Goal: Task Accomplishment & Management: Use online tool/utility

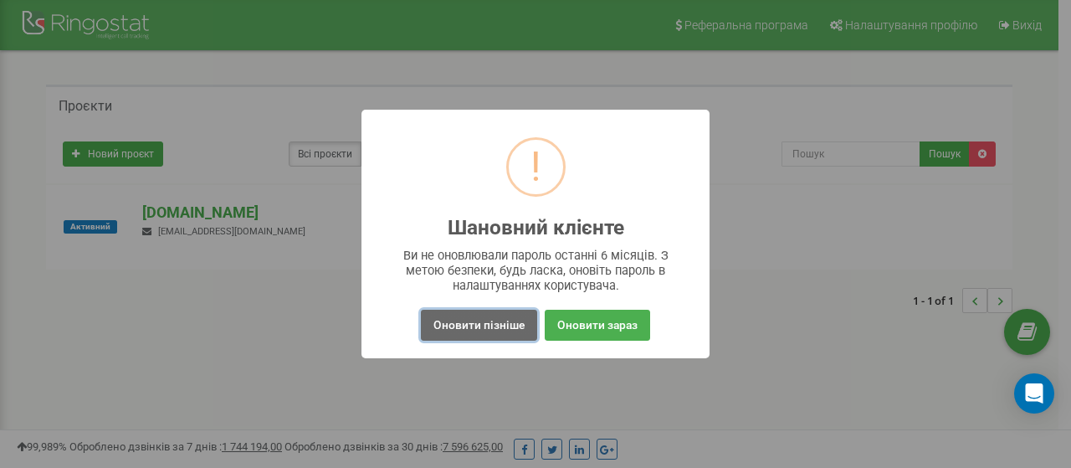
click at [467, 329] on button "Оновити пізніше" at bounding box center [479, 325] width 116 height 31
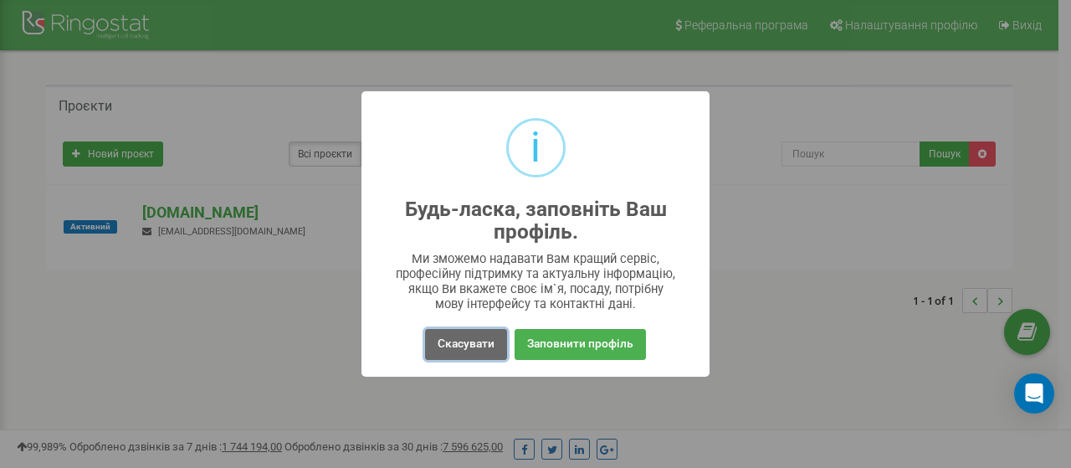
click at [466, 334] on button "Скасувати" at bounding box center [466, 344] width 82 height 31
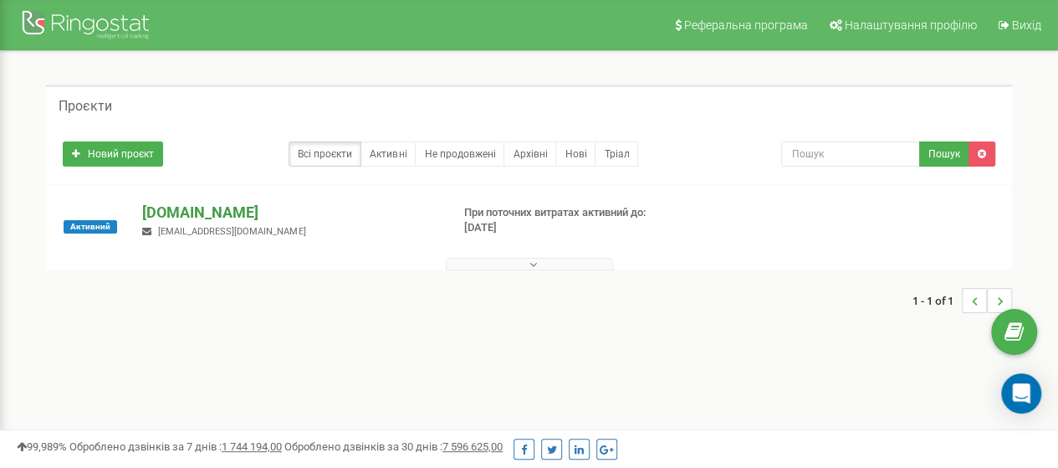
click at [228, 215] on p "[DOMAIN_NAME]" at bounding box center [289, 213] width 294 height 22
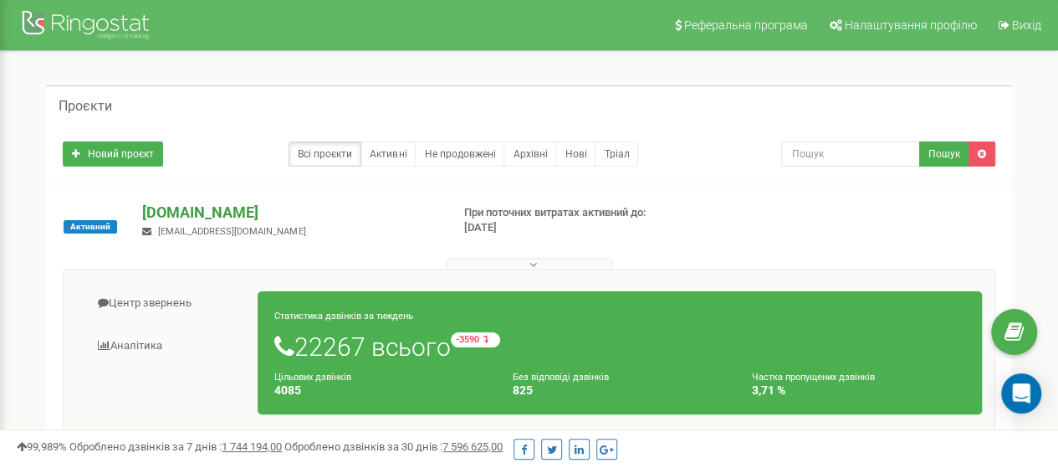
scroll to position [84, 0]
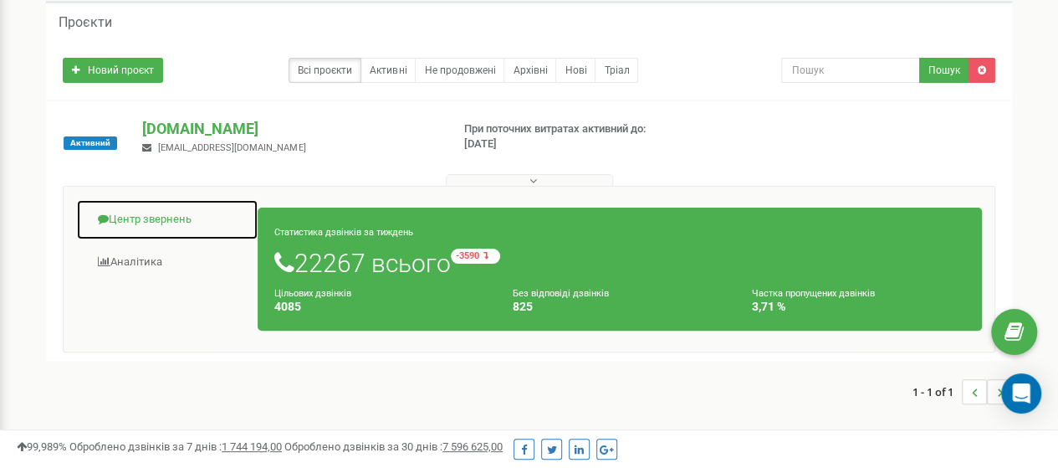
click at [162, 215] on link "Центр звернень" at bounding box center [167, 219] width 182 height 41
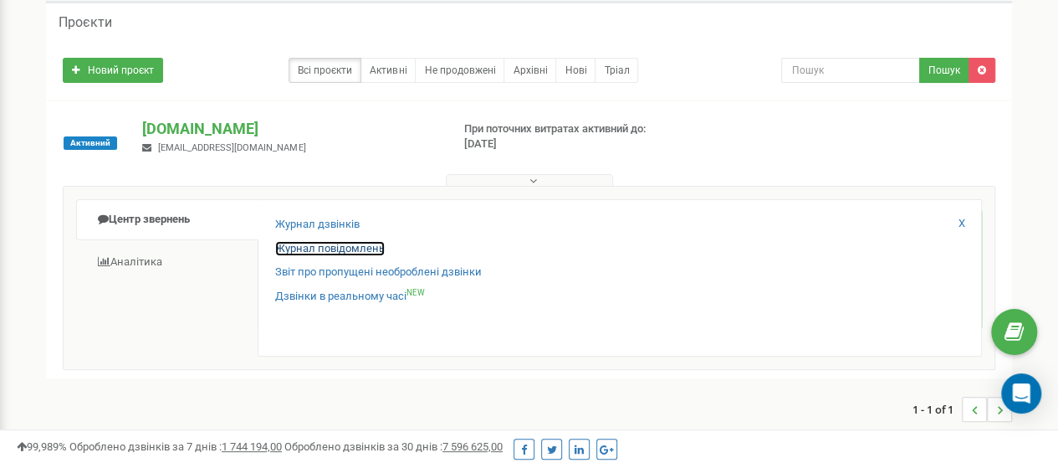
click at [334, 242] on link "Журнал повідомлень" at bounding box center [330, 249] width 110 height 16
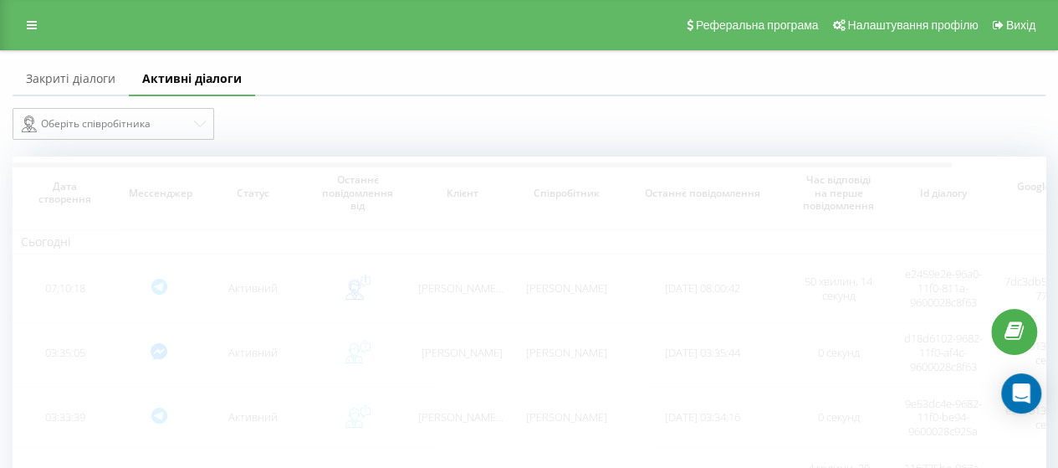
scroll to position [84, 0]
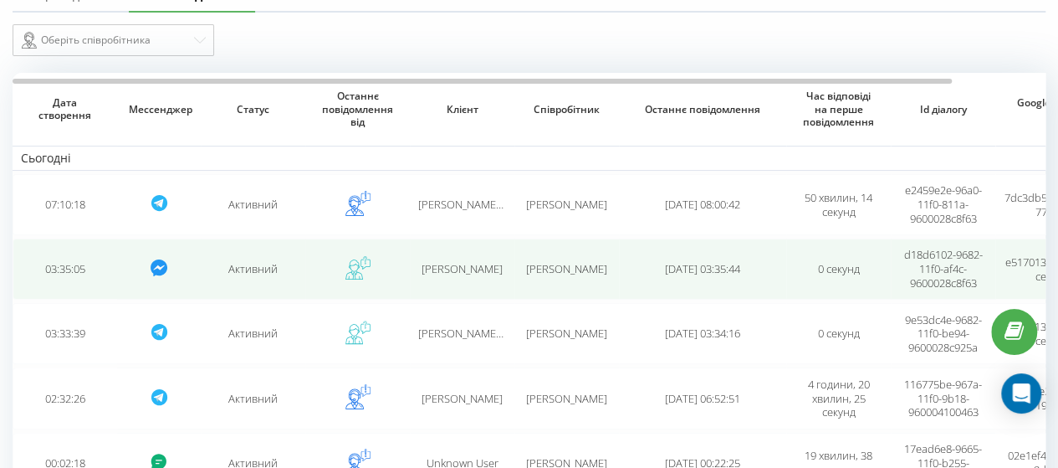
click at [460, 267] on span "Yaryna Herechka" at bounding box center [462, 268] width 81 height 15
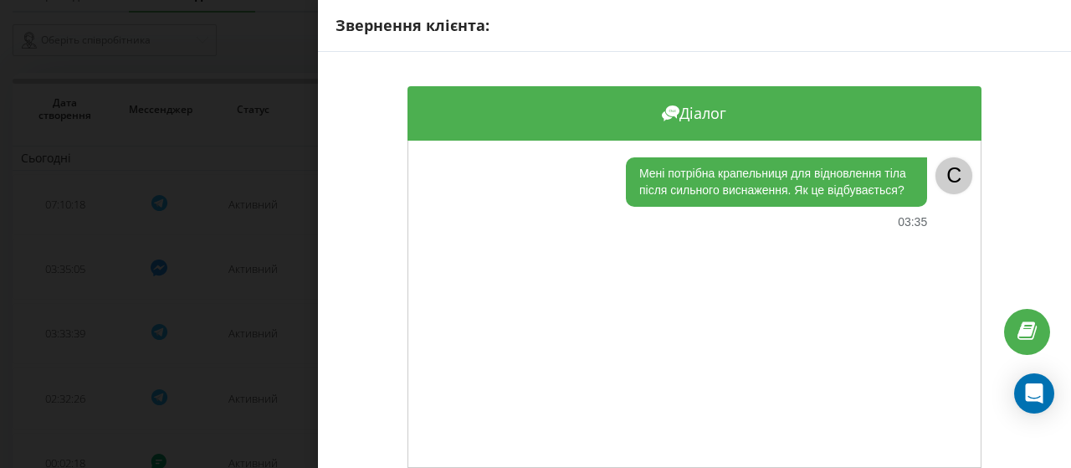
click at [165, 133] on div "Звернення клієнта: Діалог Мені потрібна крапельниця для відновлення тіла після …" at bounding box center [535, 234] width 1071 height 468
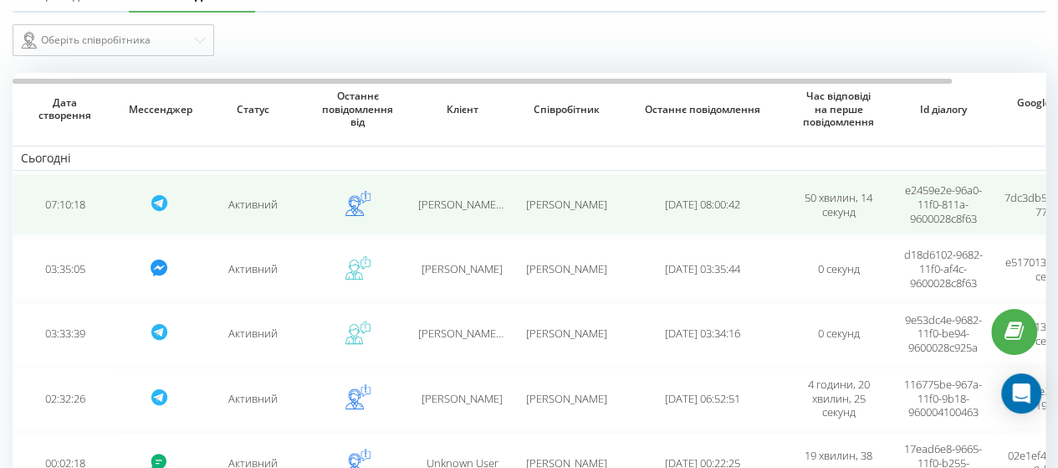
click at [449, 202] on span "Diana (@loveDiasha)" at bounding box center [495, 204] width 154 height 15
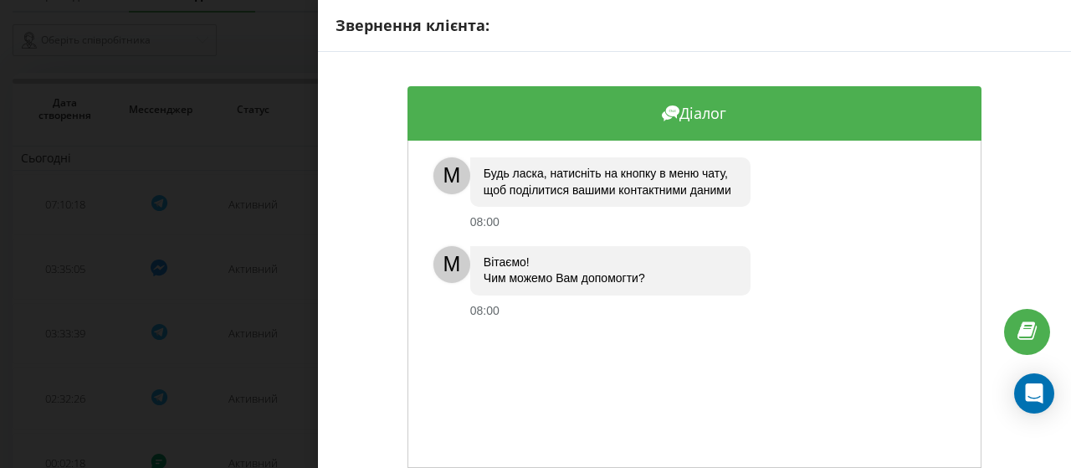
click at [211, 153] on div "Звернення клієнта: Діалог M Будь ласка, натисніть на кнопку в меню чату, щоб по…" at bounding box center [535, 234] width 1071 height 468
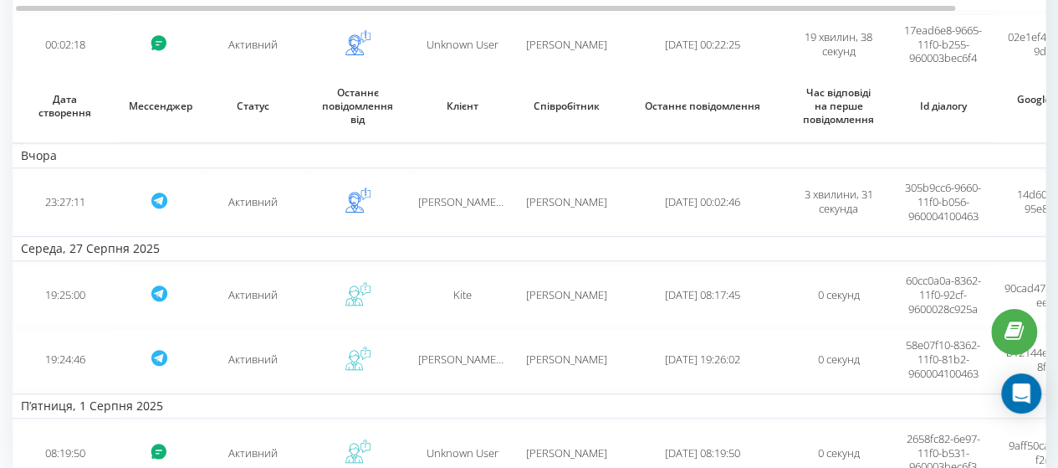
scroll to position [571, 0]
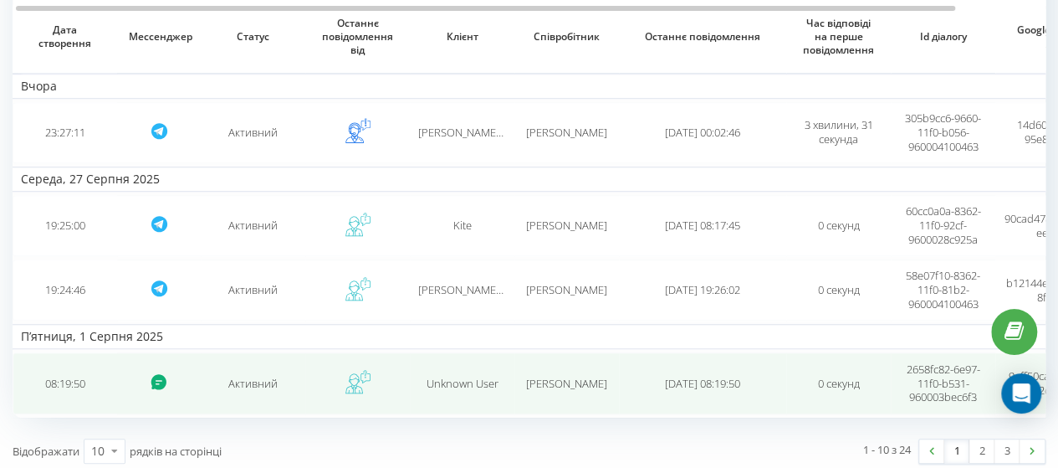
click at [166, 378] on icon at bounding box center [159, 381] width 20 height 20
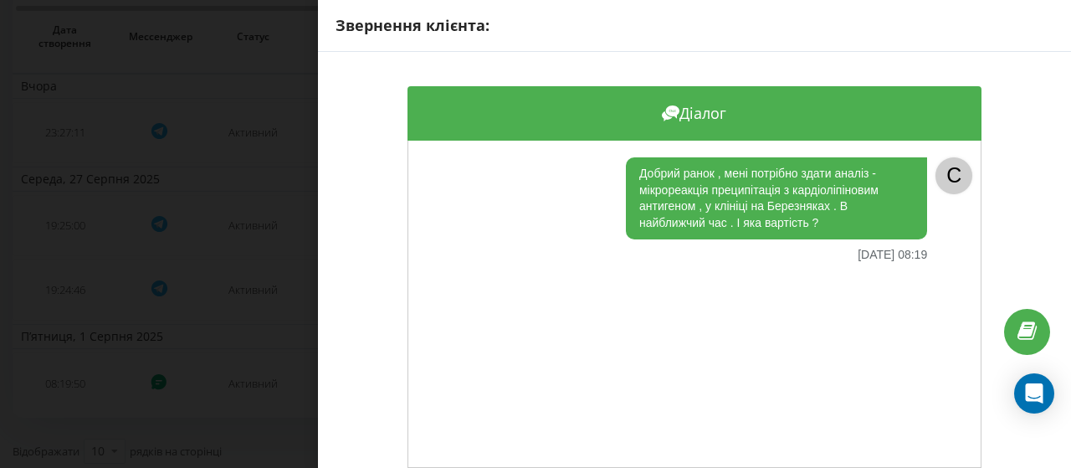
click at [289, 280] on div "Звернення клієнта: Діалог Добрий ранок , мені потрібно здати аналіз - мікрореак…" at bounding box center [535, 234] width 1071 height 468
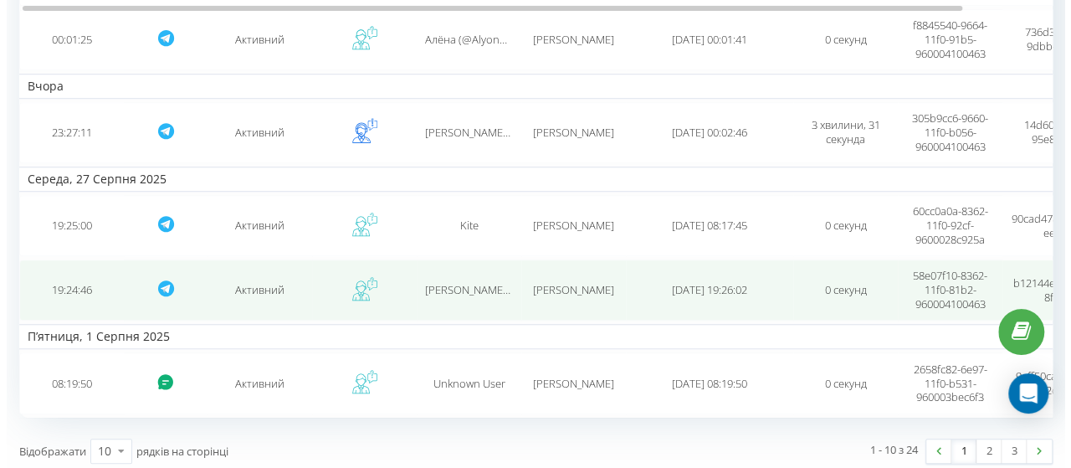
scroll to position [488, 0]
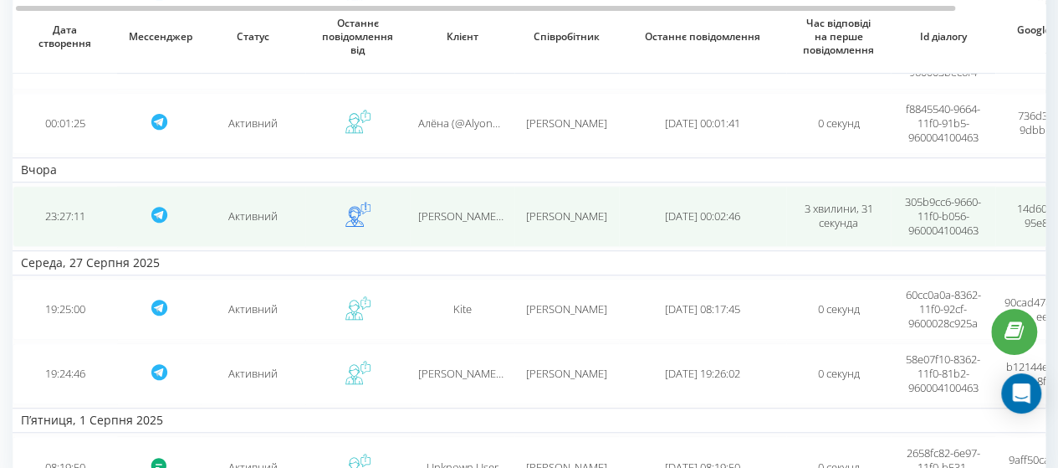
click at [235, 208] on td "Активний" at bounding box center [253, 216] width 105 height 61
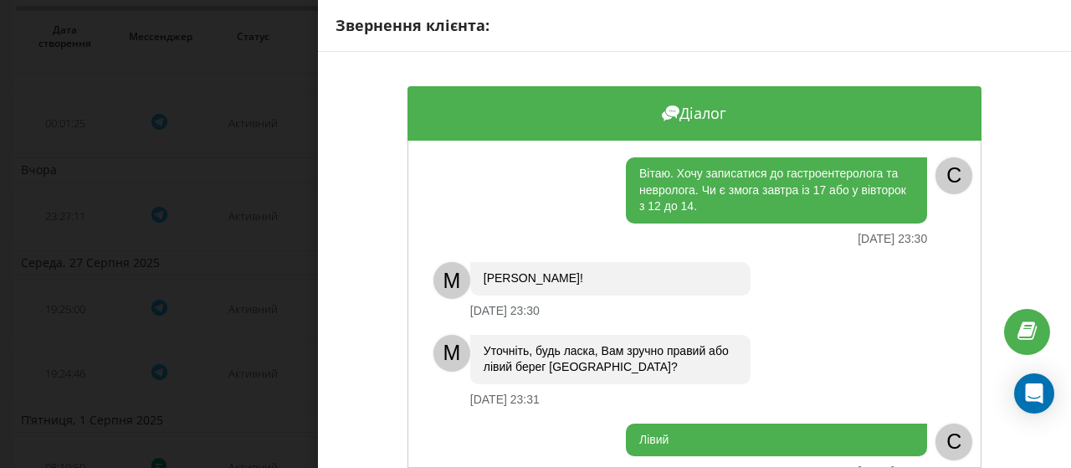
click at [289, 173] on div "Звернення клієнта: Діалог Вітаю. Хочу записатися до гастроентеролога та невроло…" at bounding box center [535, 234] width 1071 height 468
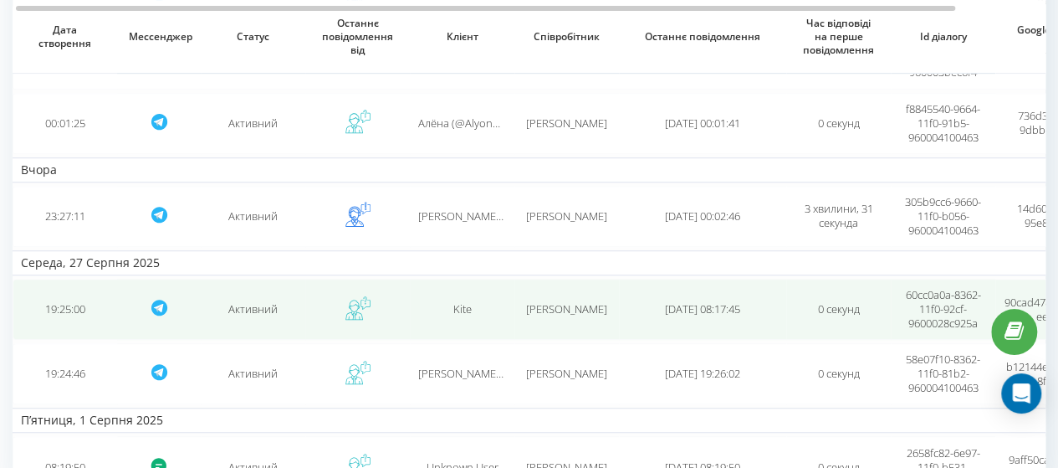
click at [159, 304] on icon at bounding box center [157, 308] width 9 height 8
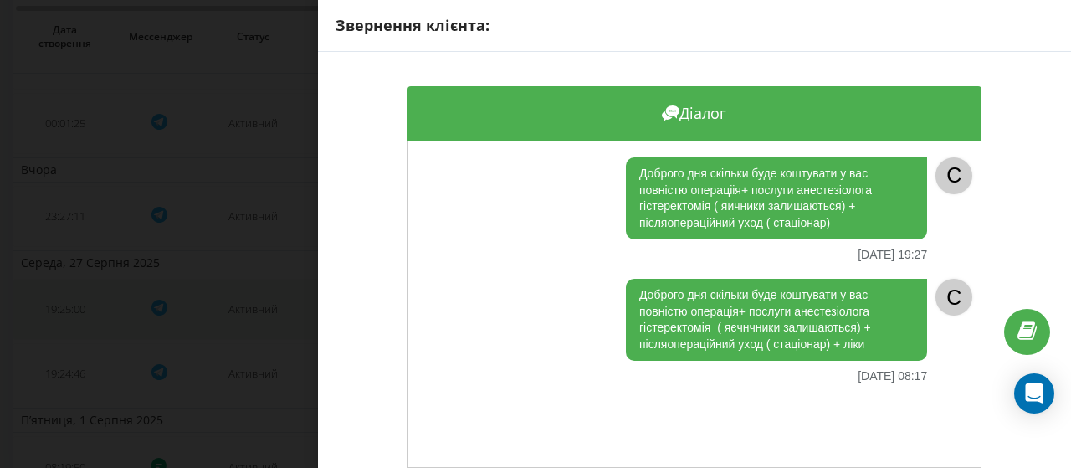
click at [159, 304] on div "Звернення клієнта: Діалог Доброго дня скільки буде коштувати у вас повністю опе…" at bounding box center [535, 234] width 1071 height 468
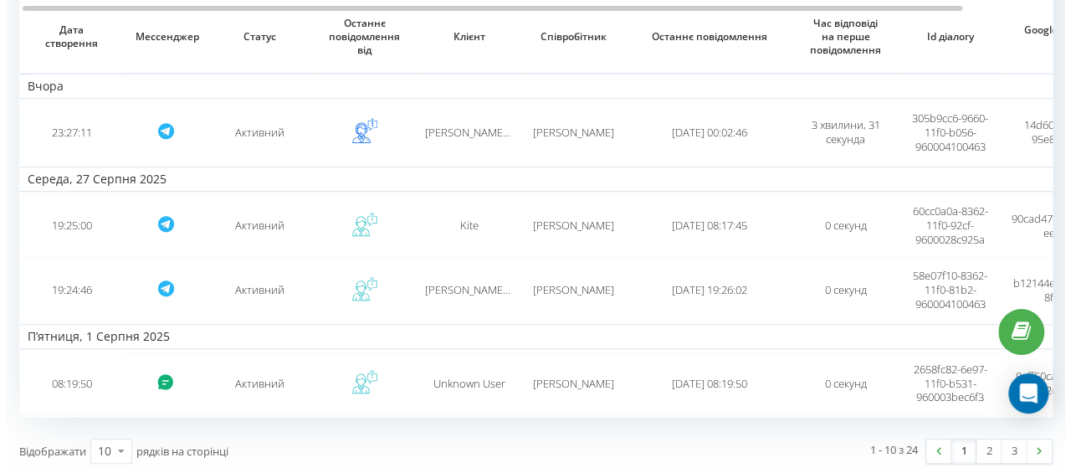
scroll to position [488, 0]
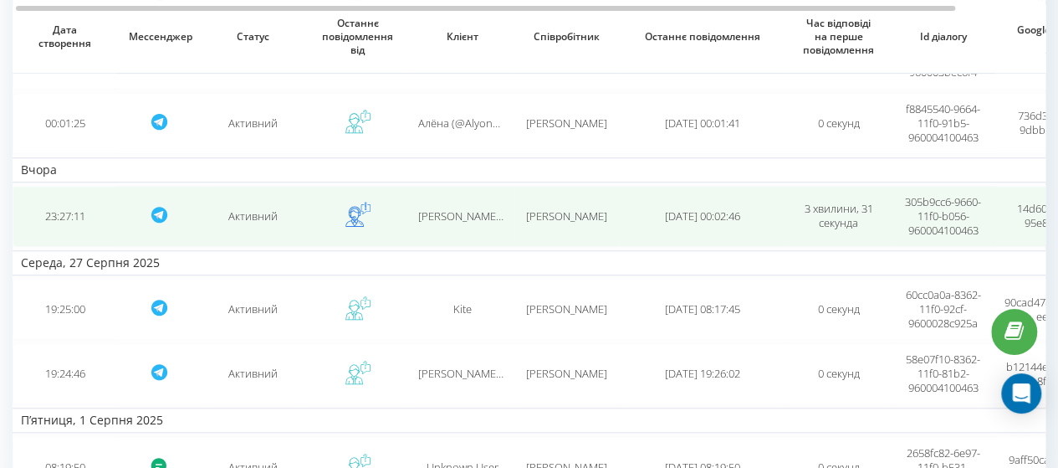
click at [151, 207] on icon at bounding box center [159, 215] width 16 height 16
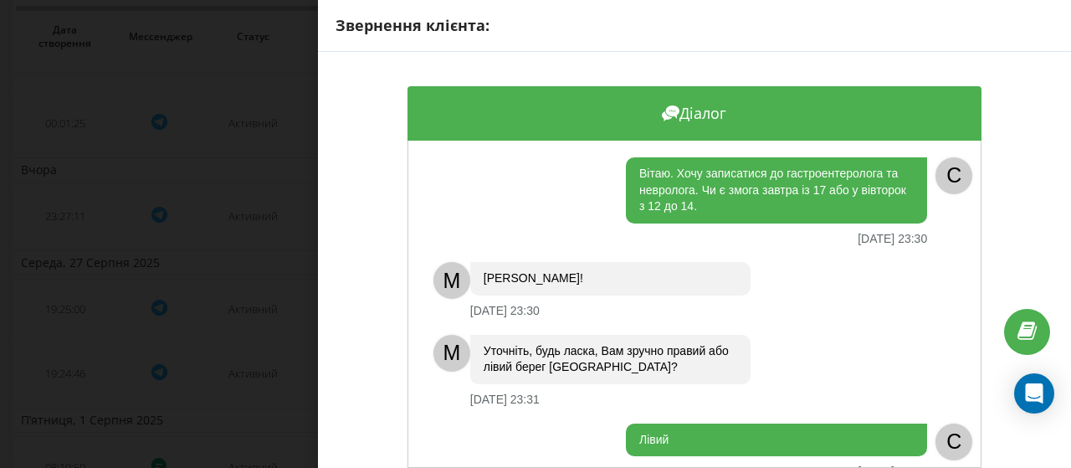
click at [238, 133] on div "Звернення клієнта: Діалог Вітаю. Хочу записатися до гастроентеролога та невроло…" at bounding box center [535, 234] width 1071 height 468
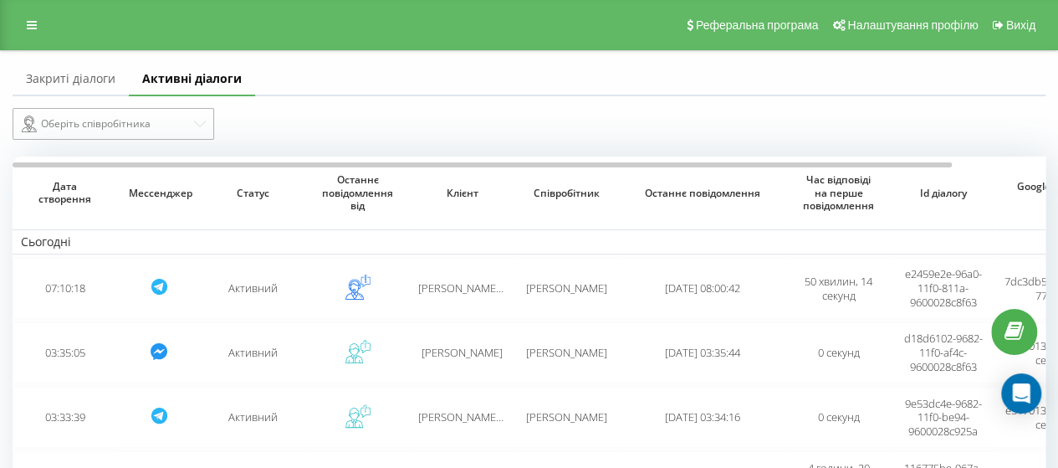
click at [204, 127] on icon at bounding box center [200, 124] width 12 height 12
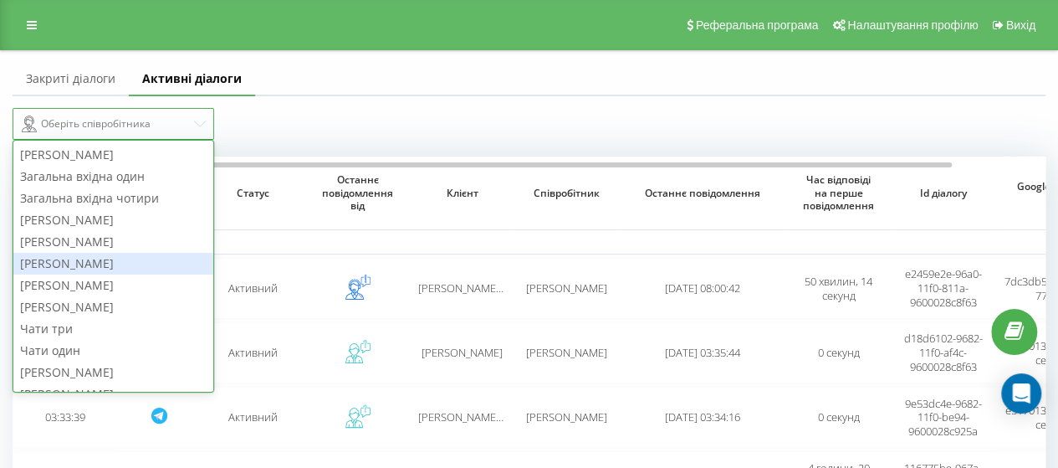
click at [95, 267] on div "Гавриляк Тетяна" at bounding box center [113, 264] width 200 height 22
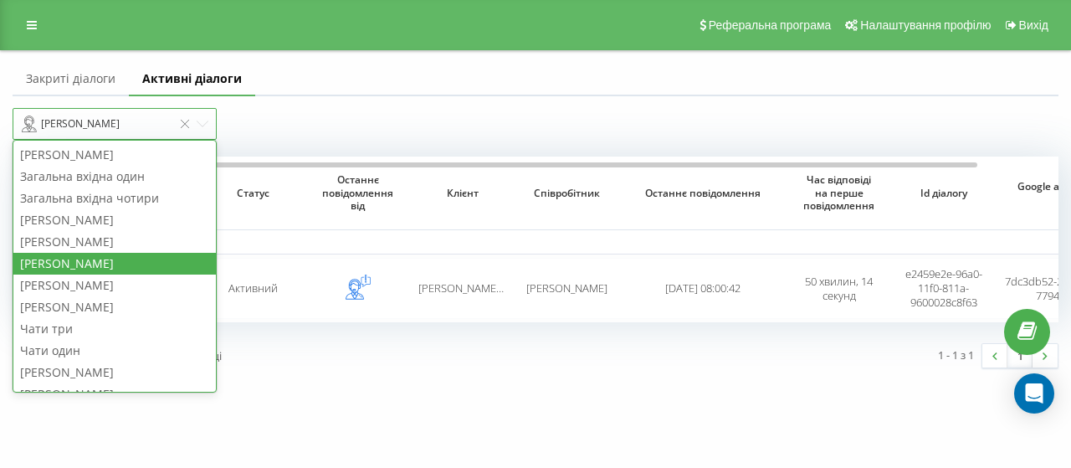
click at [207, 120] on icon at bounding box center [203, 124] width 12 height 12
click at [77, 308] on div "Бабенко Оксана" at bounding box center [114, 307] width 202 height 22
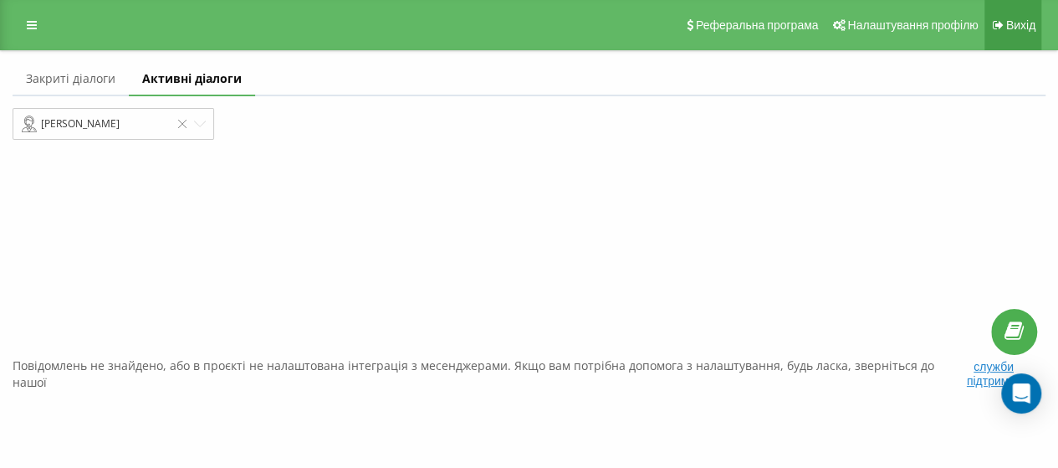
drag, startPoint x: 1024, startPoint y: 24, endPoint x: 1017, endPoint y: 31, distance: 9.5
click at [1024, 24] on span "Вихід" at bounding box center [1020, 24] width 29 height 13
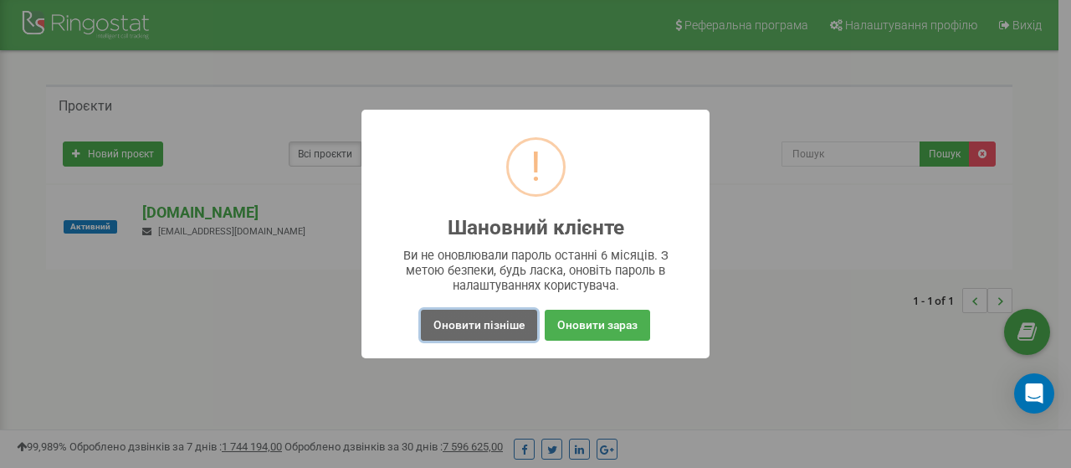
click at [488, 325] on button "Оновити пізніше" at bounding box center [479, 325] width 116 height 31
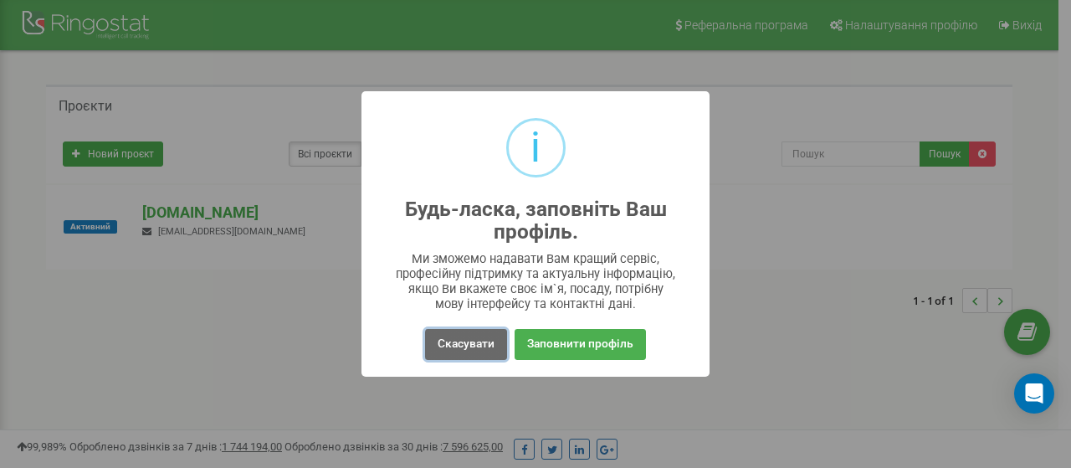
click at [453, 346] on button "Скасувати" at bounding box center [466, 344] width 82 height 31
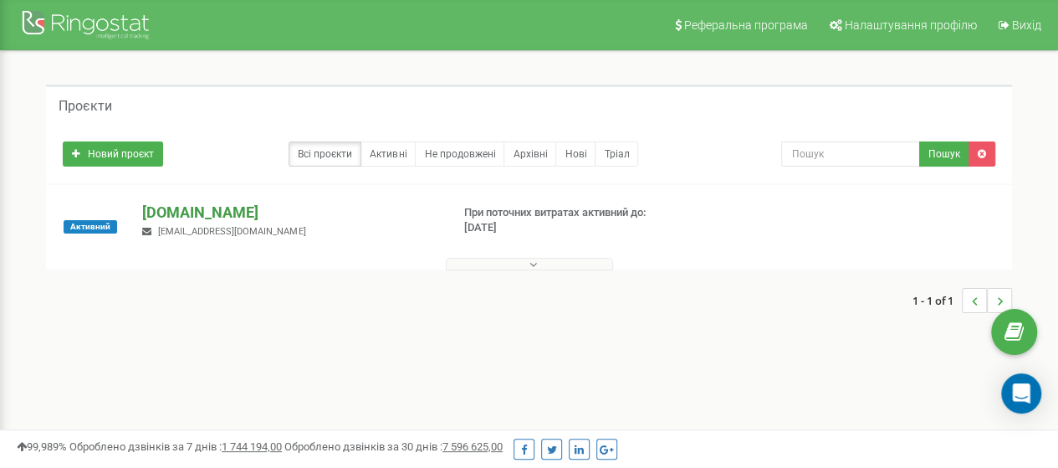
click at [229, 213] on p "[DOMAIN_NAME]" at bounding box center [289, 213] width 294 height 22
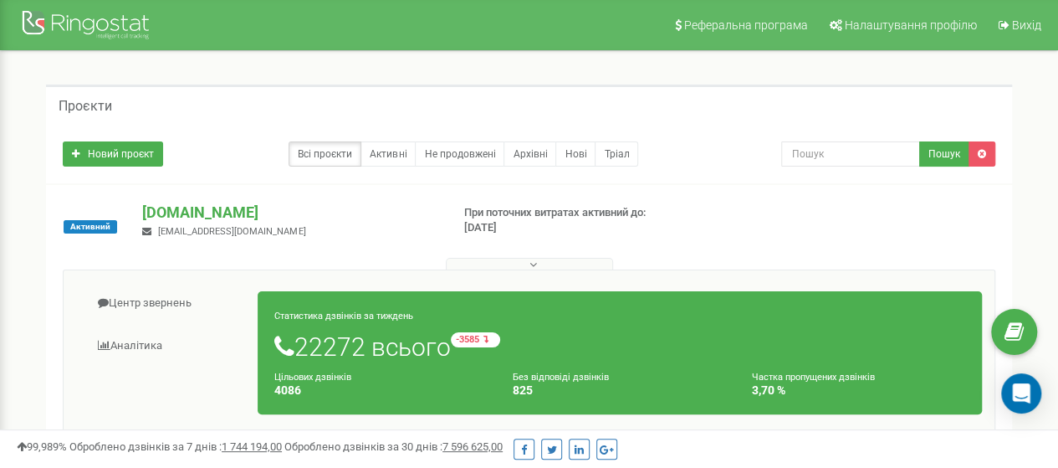
scroll to position [84, 0]
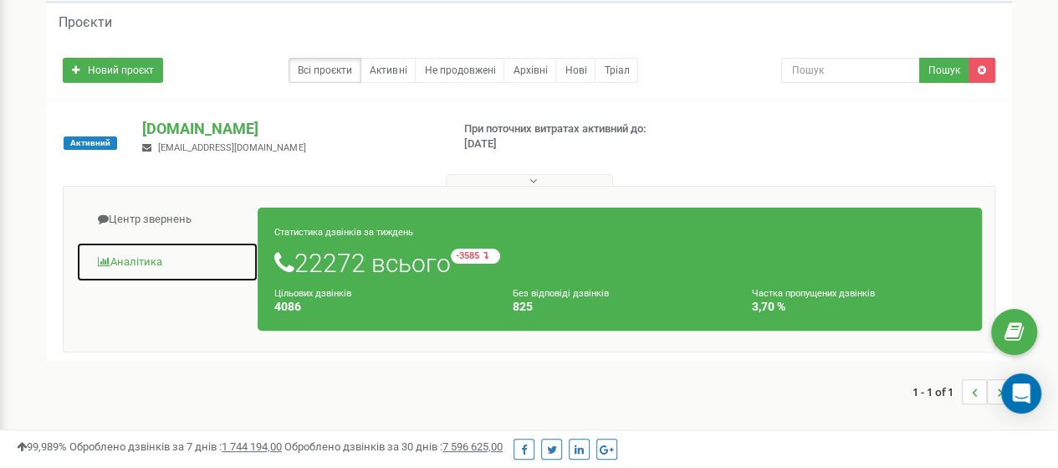
click at [142, 264] on link "Аналiтика" at bounding box center [167, 262] width 182 height 41
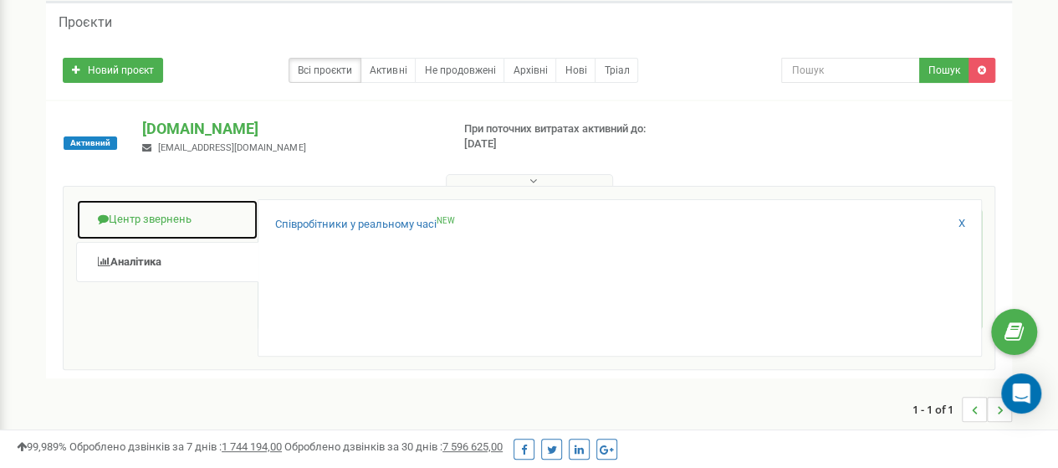
click at [154, 214] on link "Центр звернень" at bounding box center [167, 219] width 182 height 41
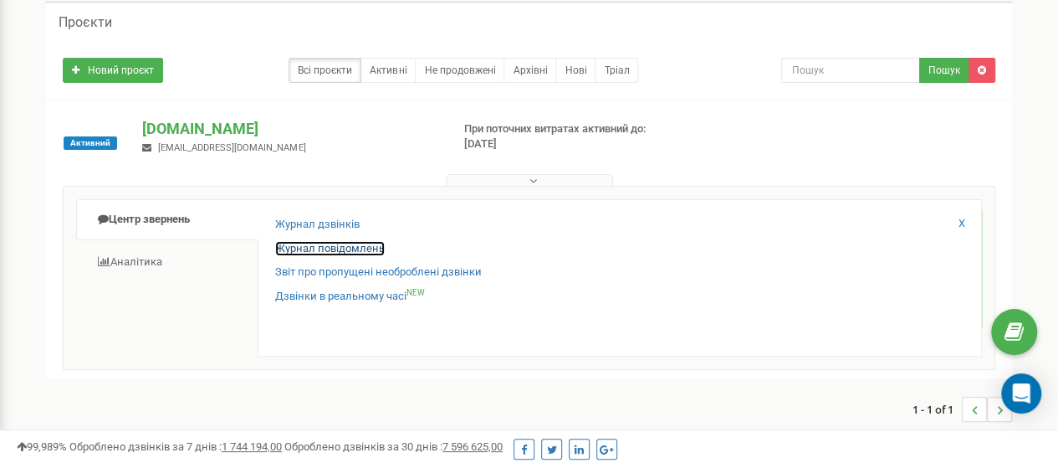
click at [360, 242] on link "Журнал повідомлень" at bounding box center [330, 249] width 110 height 16
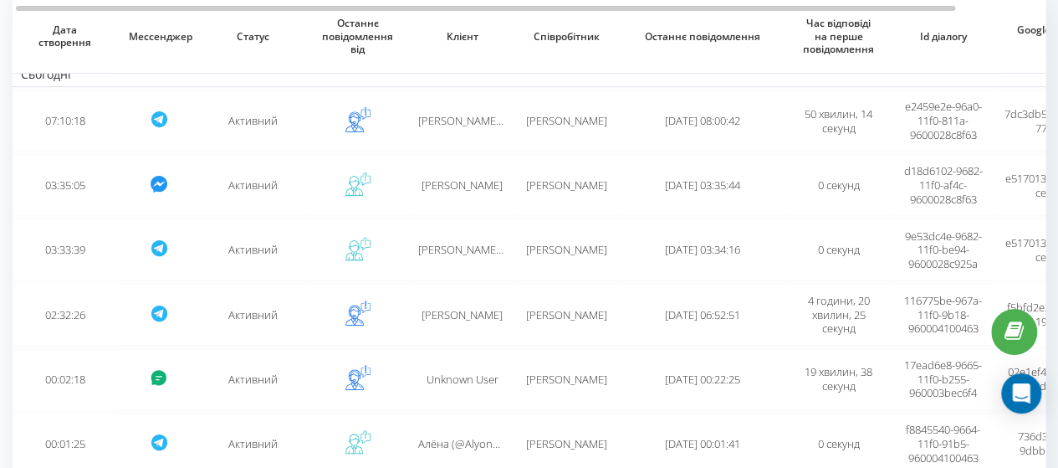
scroll to position [84, 0]
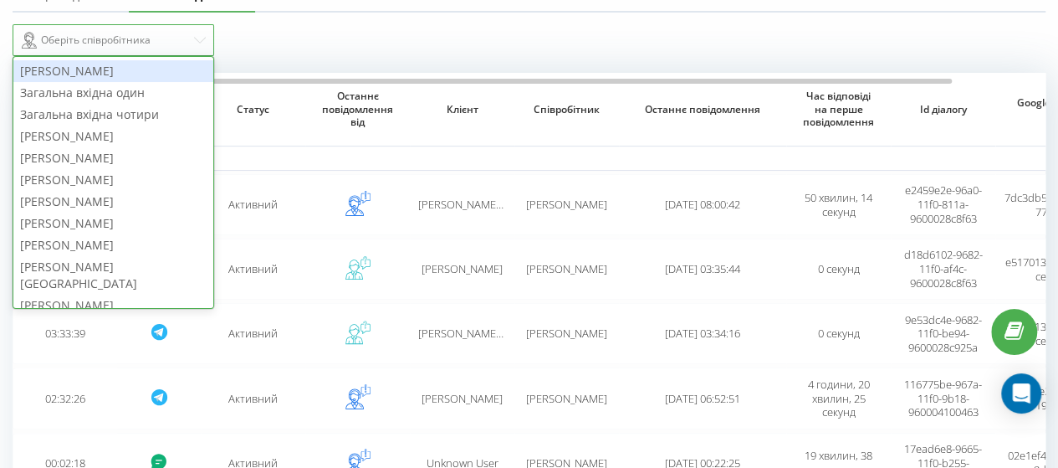
click at [197, 42] on icon at bounding box center [200, 40] width 12 height 12
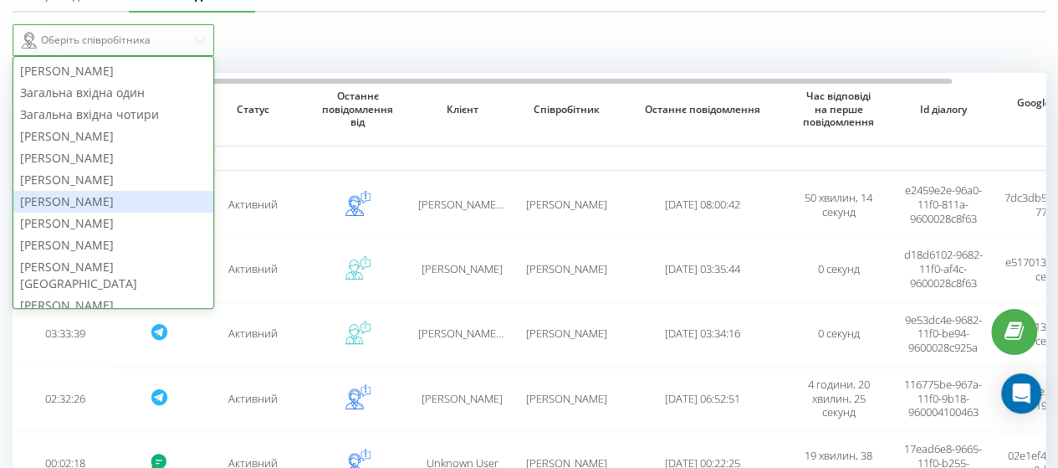
scroll to position [0, 0]
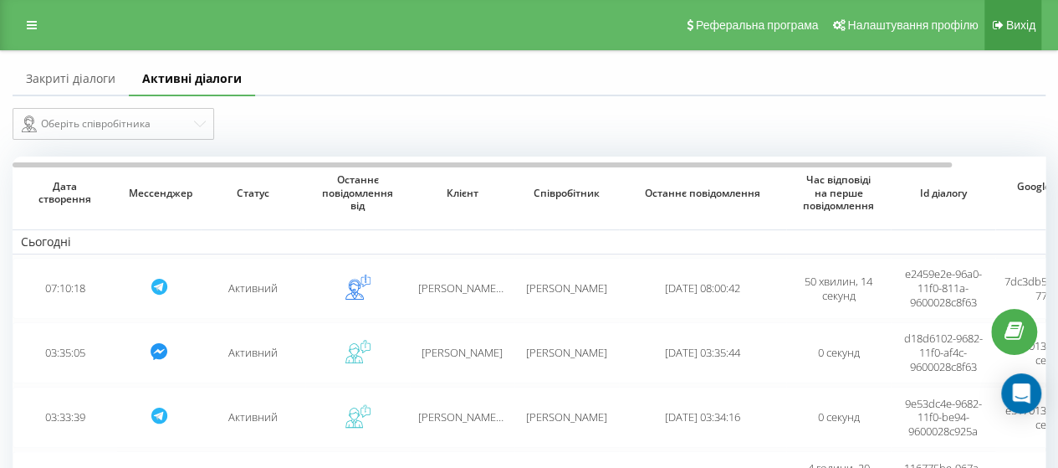
click at [1031, 25] on span "Вихід" at bounding box center [1020, 24] width 29 height 13
